Goal: Task Accomplishment & Management: Manage account settings

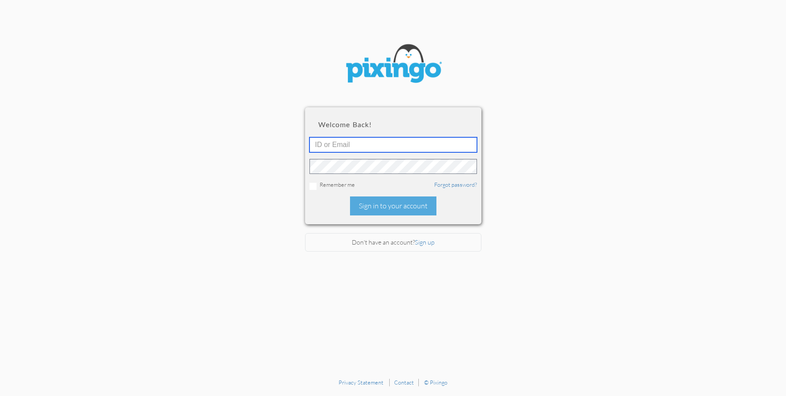
type input "braiden.abhadley@gmail.com"
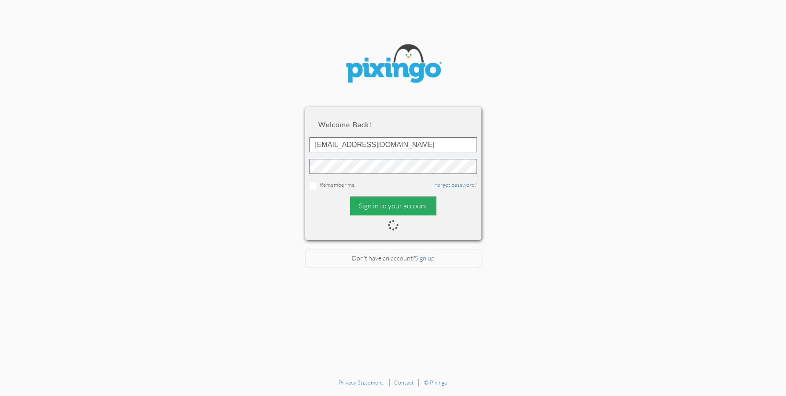
click at [400, 206] on body "Welcome back! braiden.abhadley@gmail.com Remember me Forgot password? Sign in t…" at bounding box center [393, 198] width 786 height 396
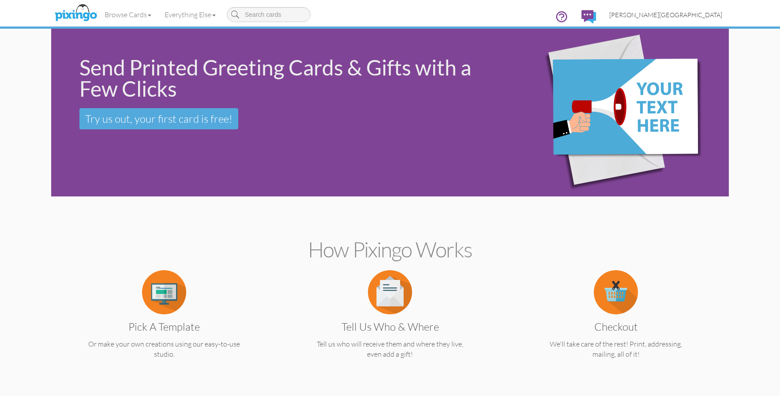
click at [701, 13] on span "[PERSON_NAME][GEOGRAPHIC_DATA]" at bounding box center [665, 14] width 113 height 7
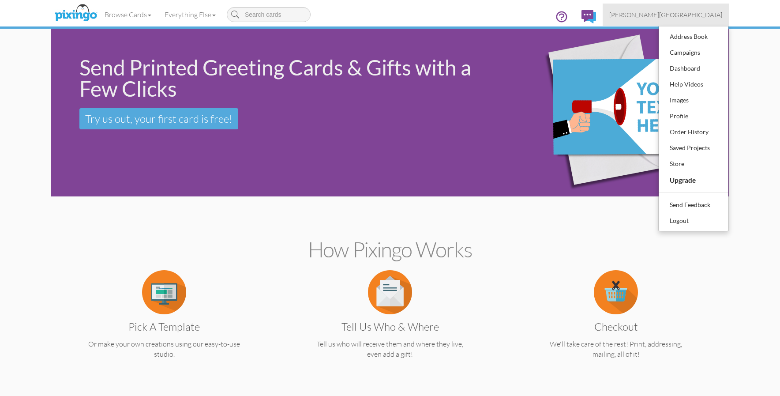
click at [691, 25] on link "[PERSON_NAME][GEOGRAPHIC_DATA]" at bounding box center [665, 15] width 126 height 22
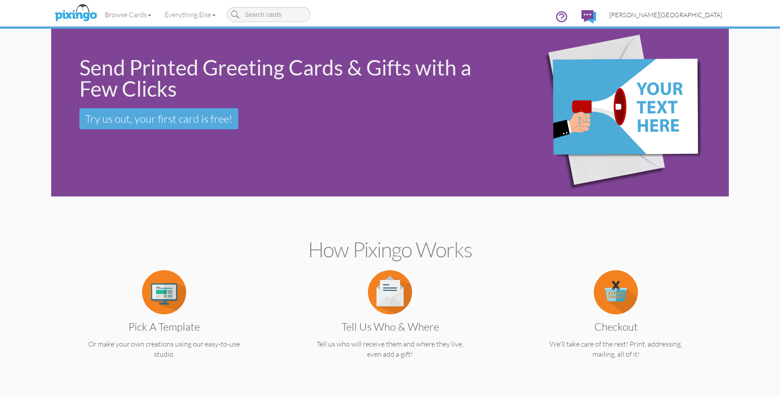
click at [700, 15] on span "[PERSON_NAME][GEOGRAPHIC_DATA]" at bounding box center [665, 14] width 113 height 7
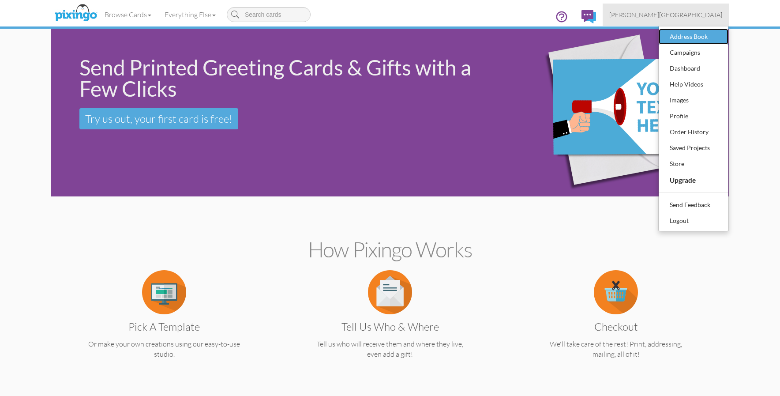
click at [699, 36] on div "Address Book" at bounding box center [693, 36] width 52 height 13
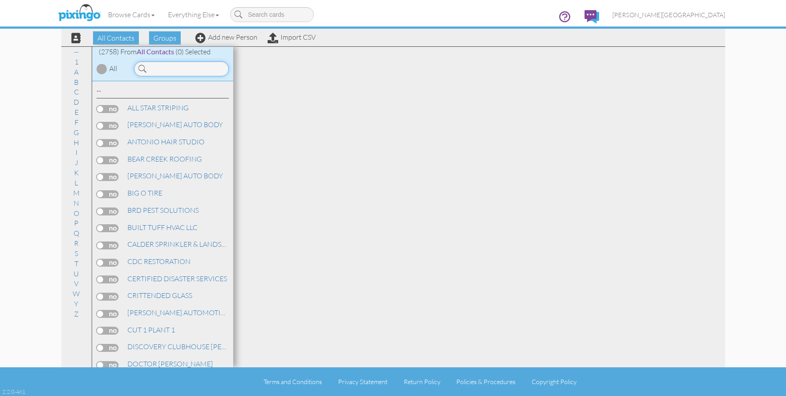
click at [186, 69] on input at bounding box center [181, 68] width 95 height 15
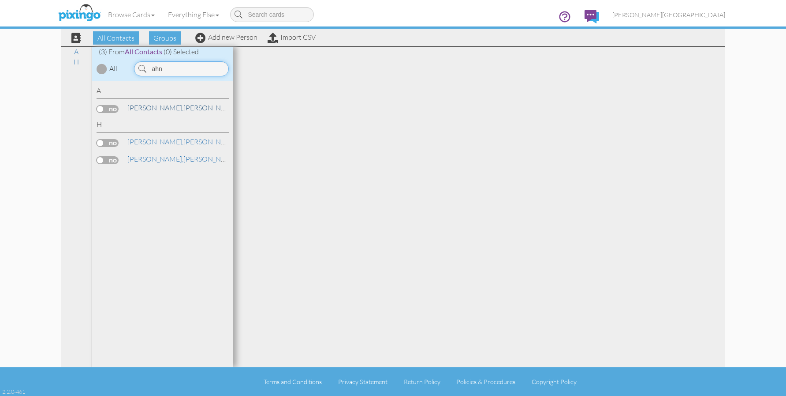
type input "ahn"
click at [159, 109] on link "AHN, IAN TAI" at bounding box center [183, 107] width 112 height 11
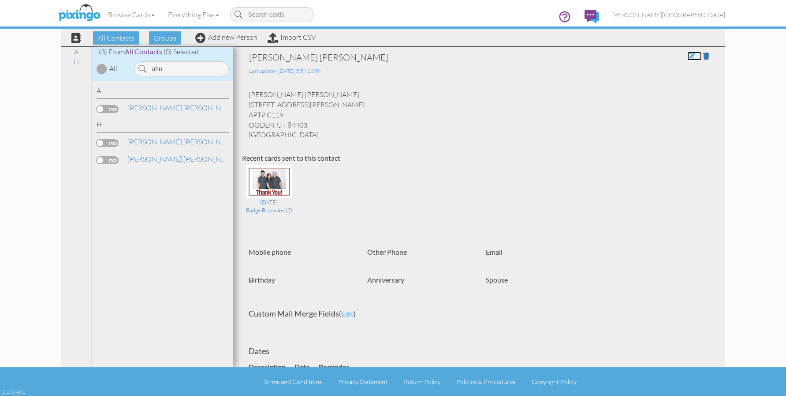
click at [688, 59] on span at bounding box center [692, 55] width 8 height 7
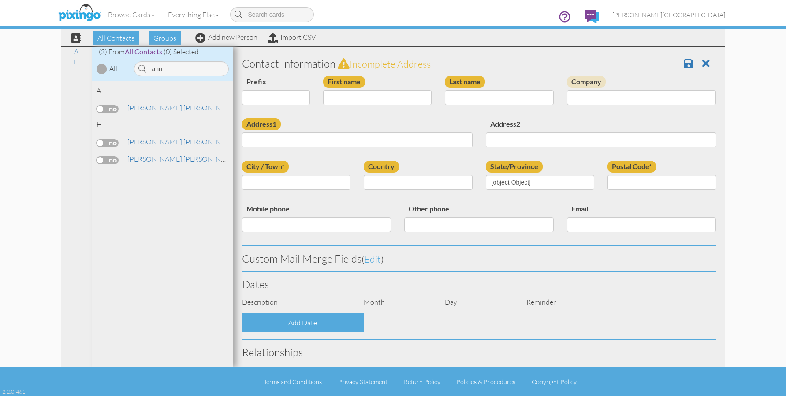
type input "[PERSON_NAME]"
type input "AHN"
type input "4010 ADAMS AVE"
type input "APT# C119"
type input "OGDEN"
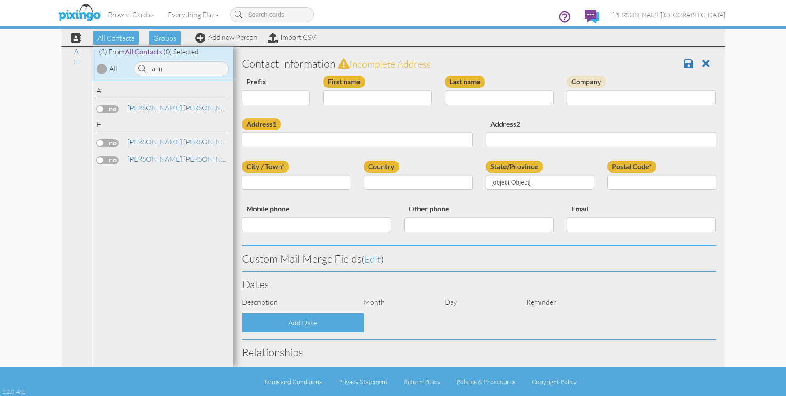
type input "84403"
select select "object:8761"
select select "object:9006"
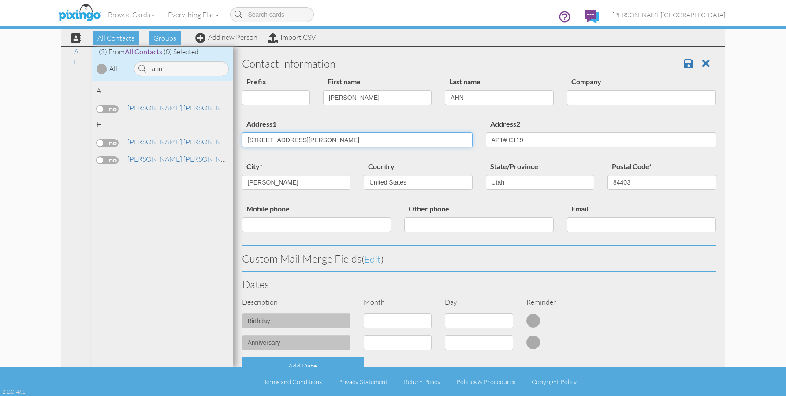
drag, startPoint x: 317, startPoint y: 138, endPoint x: 221, endPoint y: 141, distance: 95.7
click at [221, 141] on div "All Contacts (2758) My Groups Jan 25, 03:58:3 ... (0) Jan 25, 04:04:5 ... (0) M…" at bounding box center [393, 206] width 664 height 321
click at [331, 143] on input "5644 CRESTWOOD" at bounding box center [357, 139] width 231 height 15
type input "[STREET_ADDRESS]"
drag, startPoint x: 627, startPoint y: 179, endPoint x: 640, endPoint y: 183, distance: 13.8
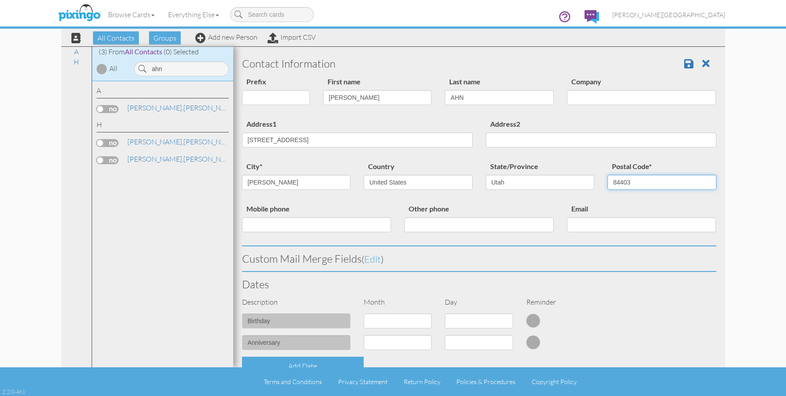
click at [627, 179] on input "84403" at bounding box center [662, 182] width 109 height 15
type input "84405"
click at [685, 61] on span at bounding box center [689, 63] width 9 height 11
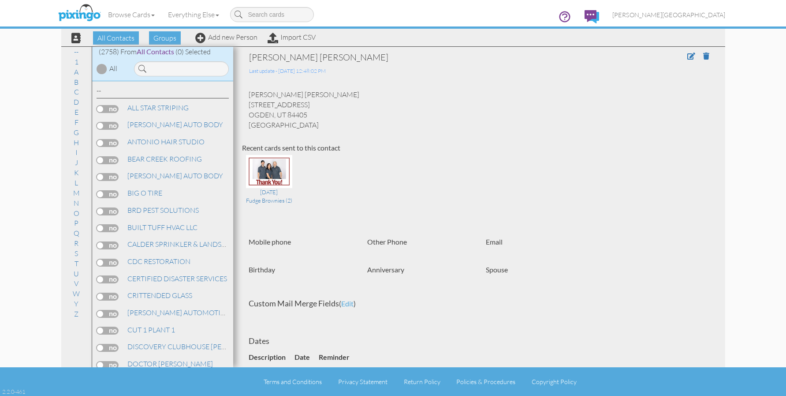
drag, startPoint x: 221, startPoint y: 41, endPoint x: 226, endPoint y: 35, distance: 7.5
click at [221, 41] on div "All Contacts Groups Add new Person Import CSV" at bounding box center [190, 37] width 255 height 15
click at [226, 35] on link "Add new Person" at bounding box center [226, 37] width 62 height 9
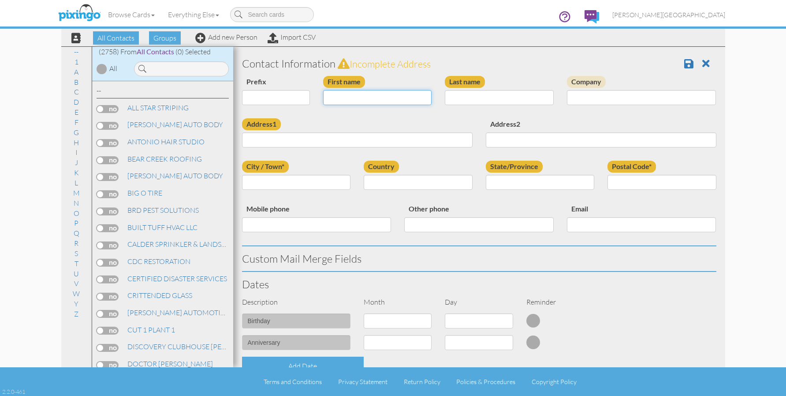
click at [386, 97] on input "First name" at bounding box center [377, 97] width 109 height 15
type input "[PERSON_NAME]"
type input "HADLEY"
type input "2181 W 900 N"
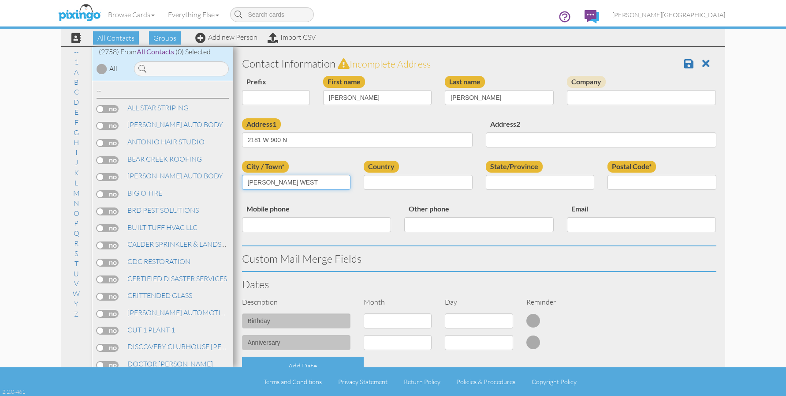
type input "FARR WEST"
select select "object:8717"
select select "object:8786"
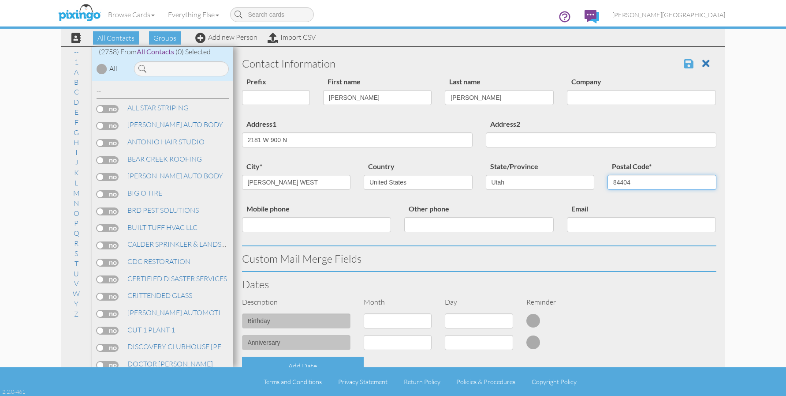
type input "84404"
click at [685, 67] on span at bounding box center [689, 63] width 9 height 11
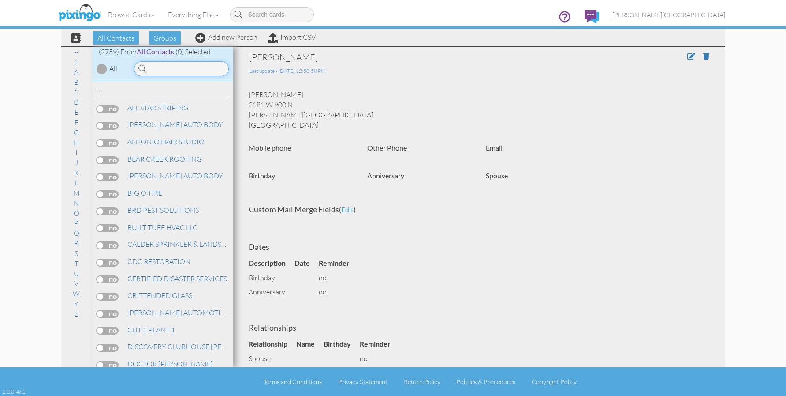
click at [185, 72] on input at bounding box center [181, 68] width 95 height 15
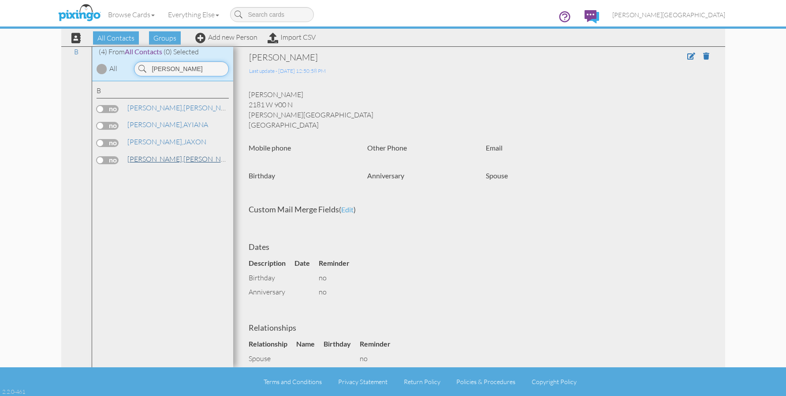
type input "BUCKWAY"
click at [171, 162] on link "BUCKWAY, KERRY" at bounding box center [183, 158] width 112 height 11
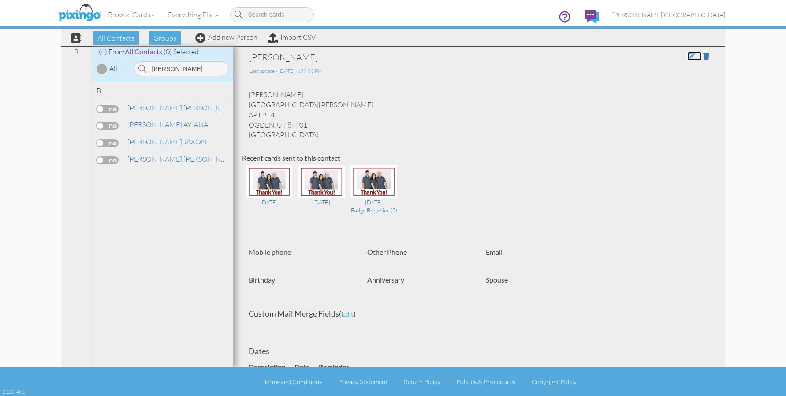
click at [688, 59] on span at bounding box center [692, 55] width 8 height 7
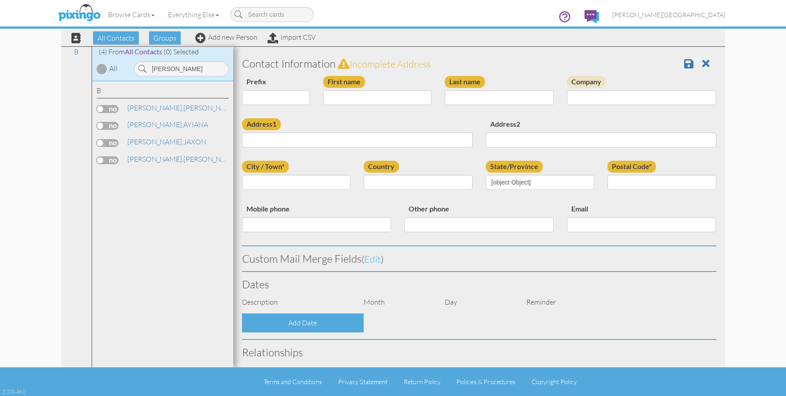
type input "[PERSON_NAME]"
type input "BUCKWAY"
type input "1411 CANYON COVE GLEN"
type input "APT #14"
type input "OGDEN"
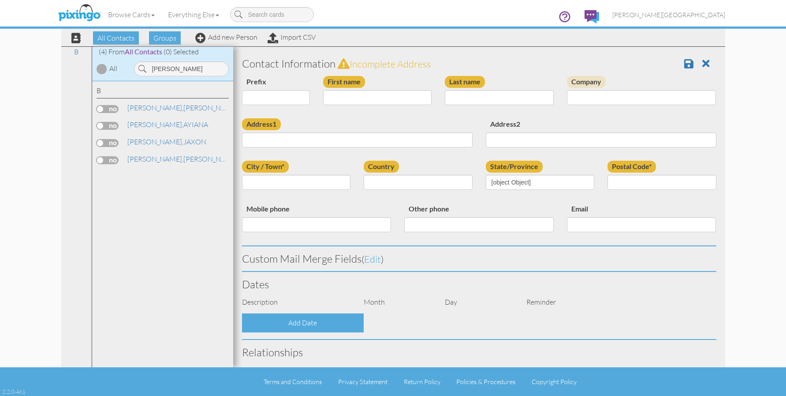
type input "84401"
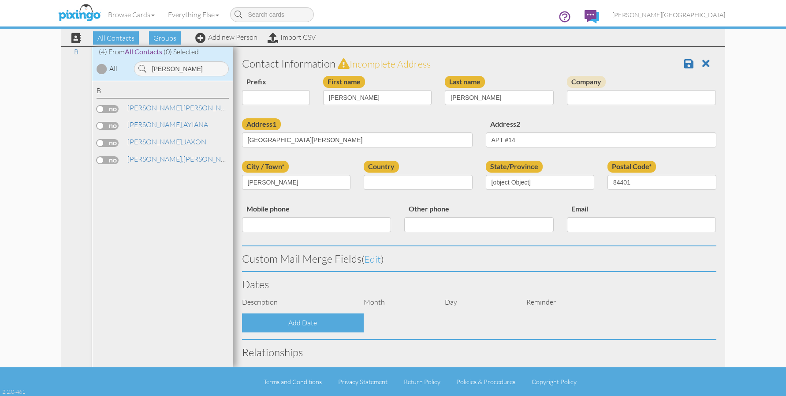
select select "object:8532"
select select "object:8777"
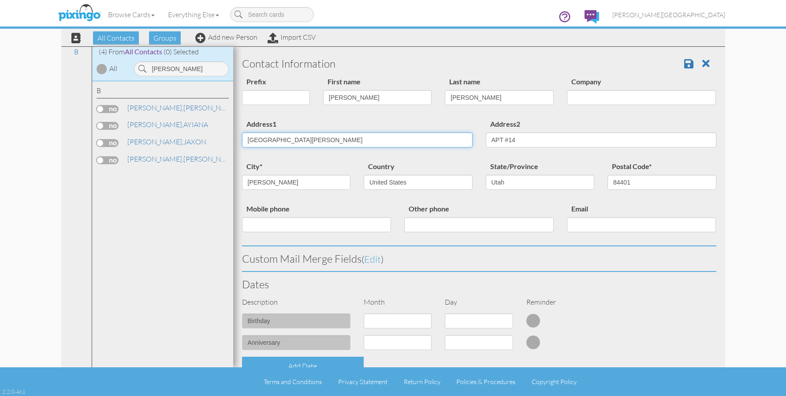
drag, startPoint x: 354, startPoint y: 142, endPoint x: 209, endPoint y: 144, distance: 144.7
click at [209, 144] on div "All Contacts (2759) My Groups Jan 25, 03:58:3 ... (0) Jan 25, 04:04:5 ... (0) M…" at bounding box center [393, 206] width 664 height 321
type input "1085 HEALY ST"
type input "84403"
click at [685, 66] on span at bounding box center [689, 63] width 9 height 11
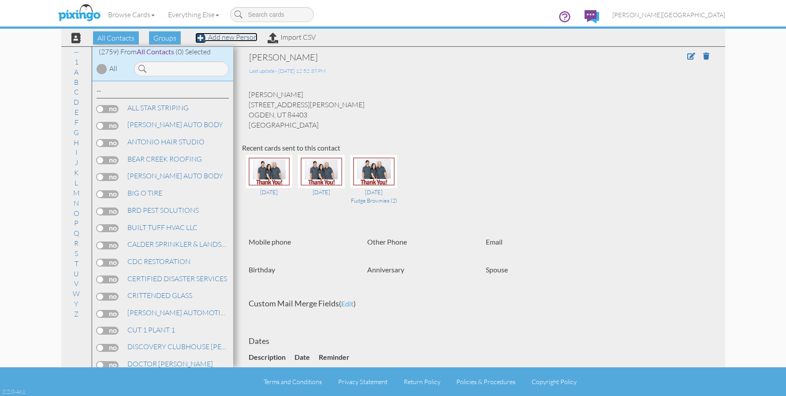
click at [229, 38] on link "Add new Person" at bounding box center [226, 37] width 62 height 9
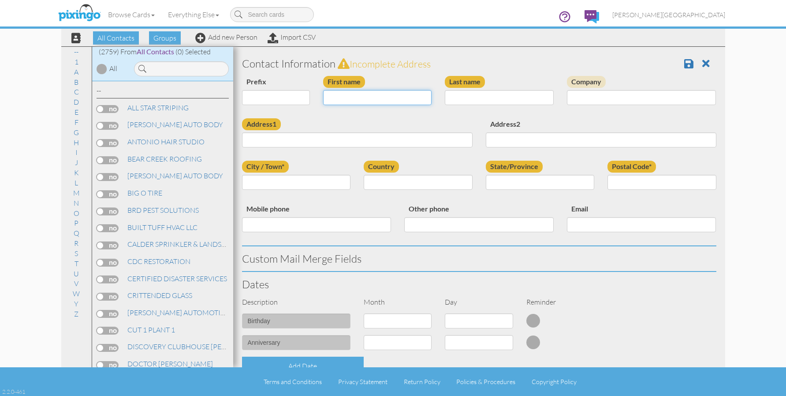
click at [342, 99] on input "First name" at bounding box center [377, 97] width 109 height 15
type input "EVAN"
type input "NAZAL"
type input "2270 S 1100 W"
type input "APT#A317"
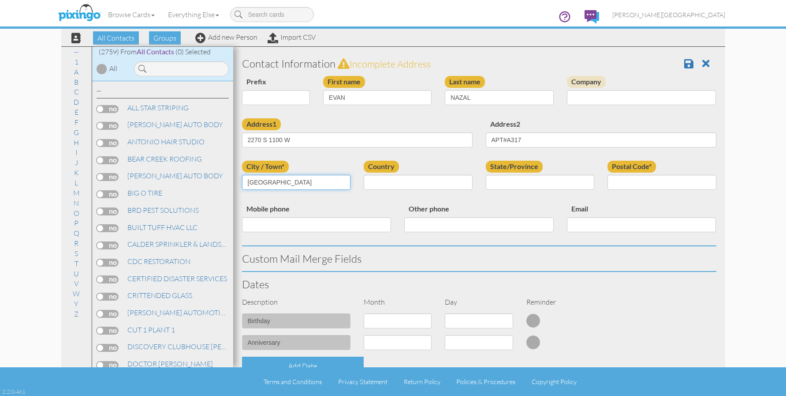
type input "WEST HAVEN"
select select "object:8494"
select select "object:8793"
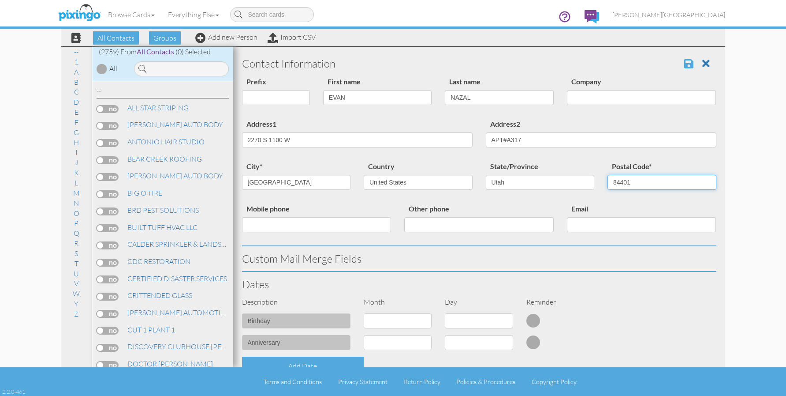
type input "84401"
click at [685, 61] on span at bounding box center [689, 63] width 9 height 11
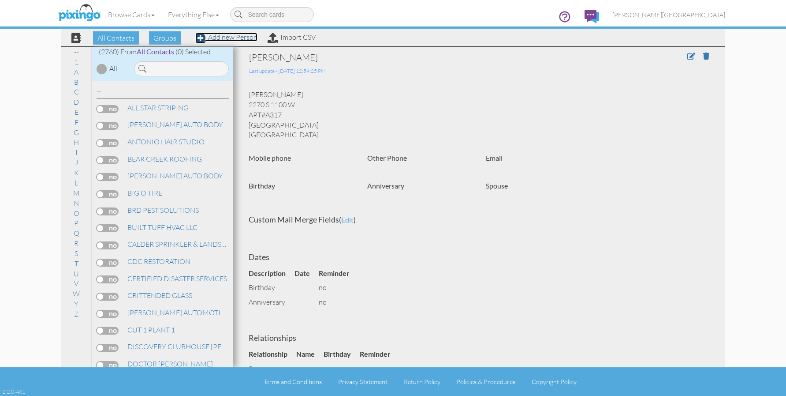
click at [246, 37] on link "Add new Person" at bounding box center [226, 37] width 62 height 9
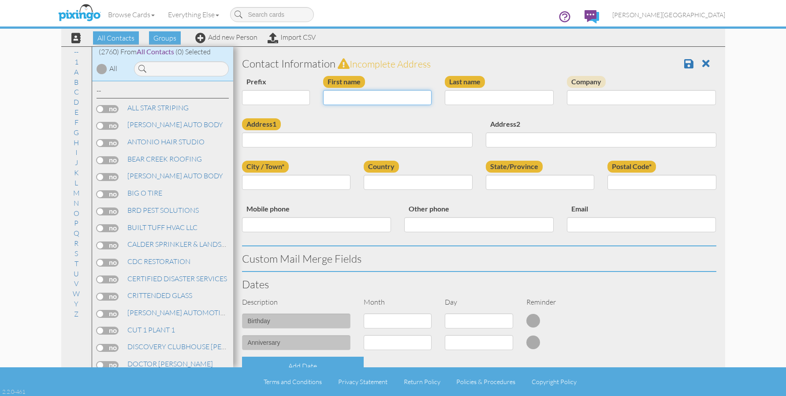
click at [348, 101] on input "First name" at bounding box center [377, 97] width 109 height 15
type input "[PERSON_NAME]"
type input "MILAGRO"
type input "1015 S 200 W"
type input "APT# 409"
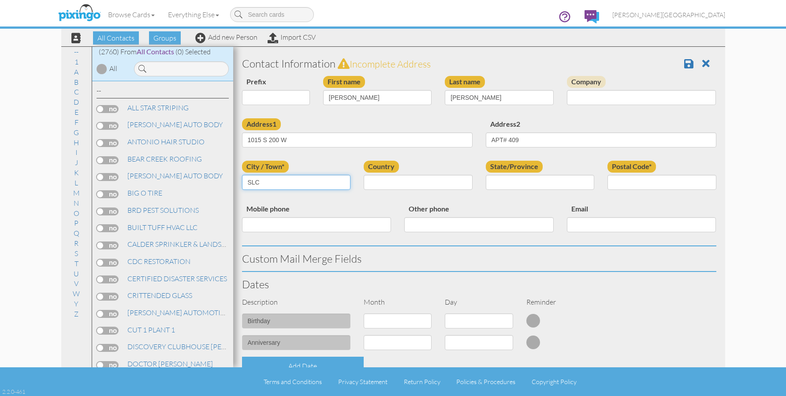
type input "SLC"
select select "object:8491"
select select "object:8790"
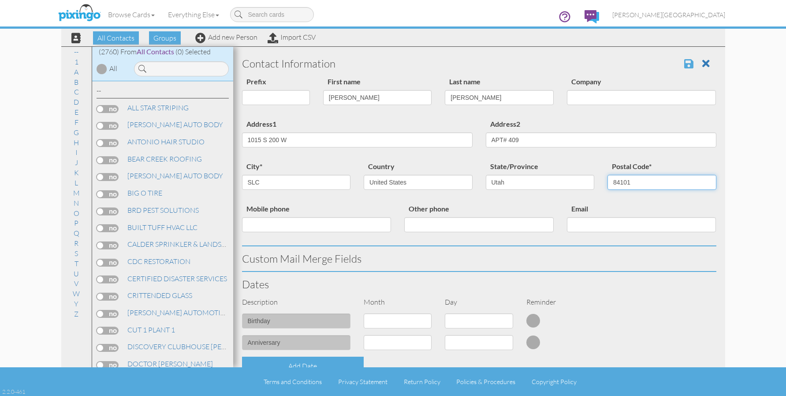
type input "84101"
click at [685, 64] on span at bounding box center [689, 63] width 9 height 11
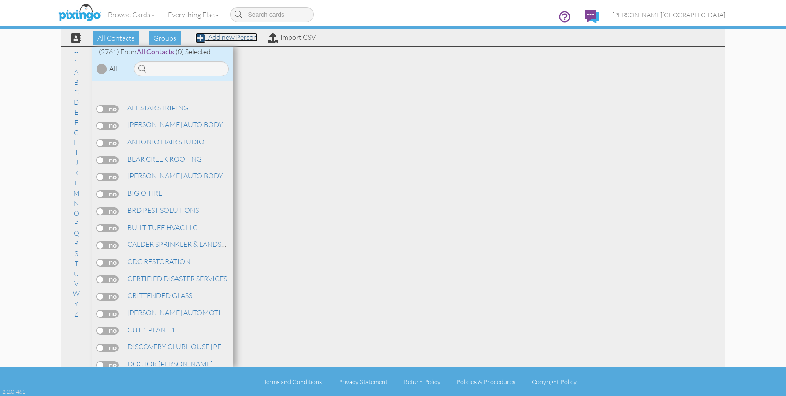
click at [243, 36] on link "Add new Person" at bounding box center [226, 37] width 62 height 9
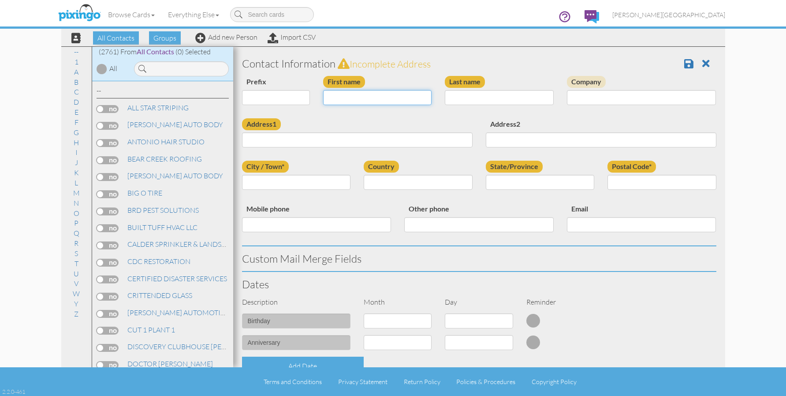
click at [348, 97] on input "First name" at bounding box center [377, 97] width 109 height 15
type input "[PERSON_NAME]"
click at [471, 98] on input "HOFMESITER" at bounding box center [499, 97] width 109 height 15
type input "[PERSON_NAME]"
type input "715 S 7000 E"
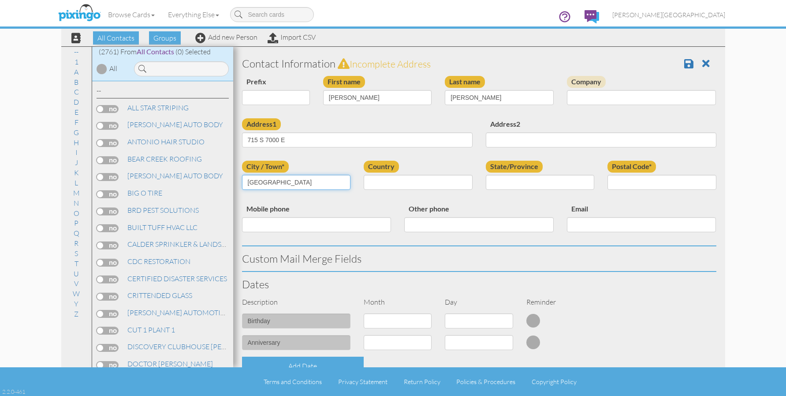
type input "[GEOGRAPHIC_DATA]"
select select "object:8480"
select select "object:8779"
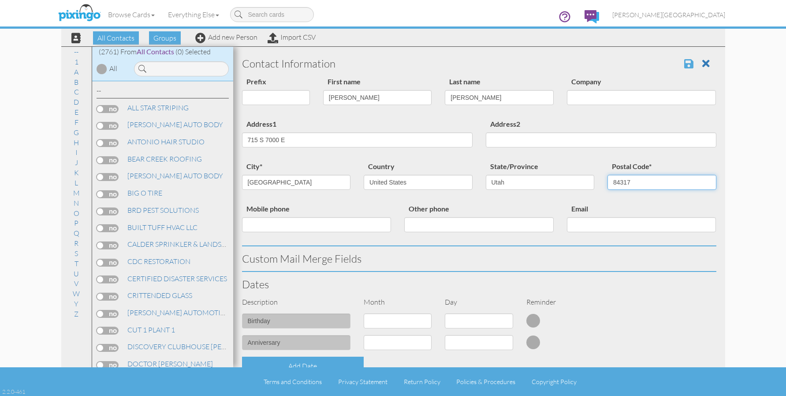
type input "84317"
click at [685, 63] on span at bounding box center [689, 63] width 9 height 11
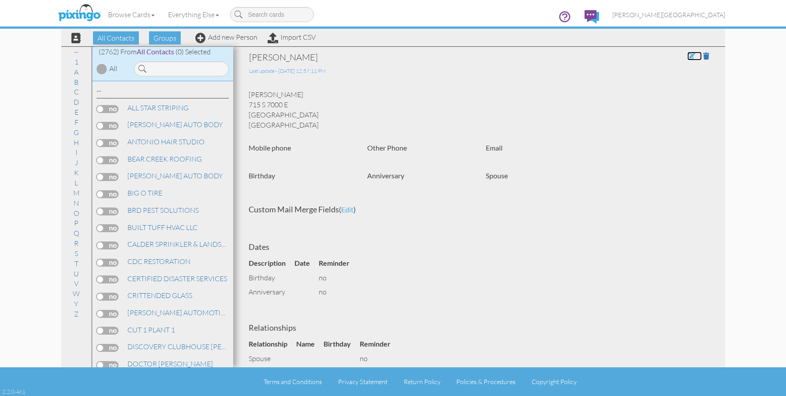
click at [688, 56] on span at bounding box center [692, 55] width 8 height 7
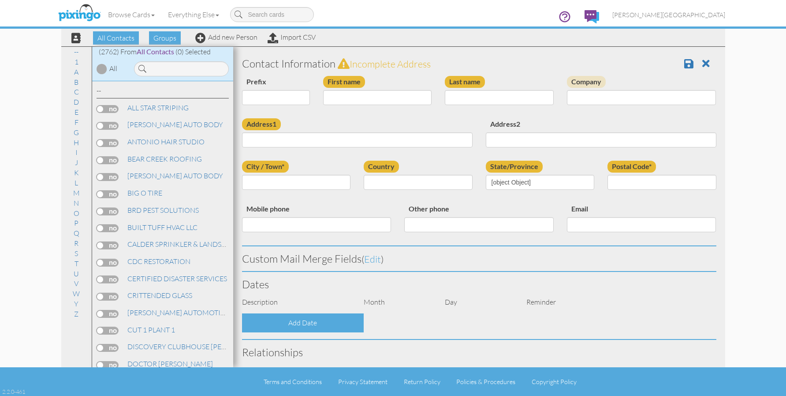
type input "[PERSON_NAME]"
type input "715 S 7000 E"
type input "[GEOGRAPHIC_DATA]"
type input "84317"
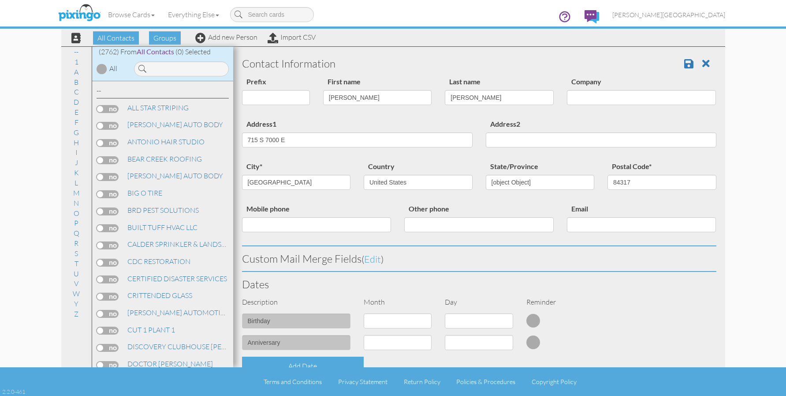
select select "object:8480"
select select "object:8725"
click at [247, 149] on div "Address1 [STREET_ADDRESS]" at bounding box center [358, 136] width 244 height 36
type input "?"
